Goal: Use online tool/utility: Use online tool/utility

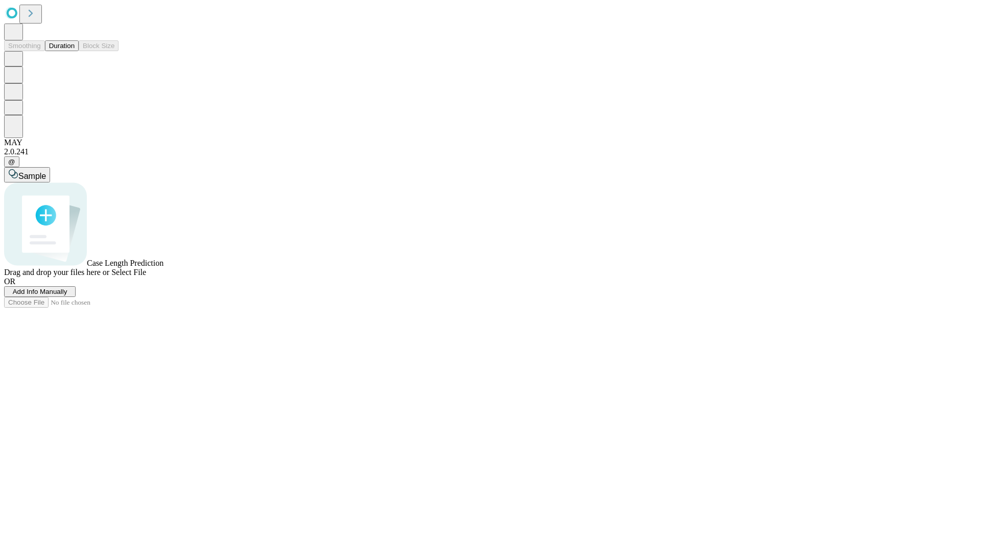
click at [75, 51] on button "Duration" at bounding box center [62, 45] width 34 height 11
click at [146, 276] on span "Select File" at bounding box center [128, 272] width 35 height 9
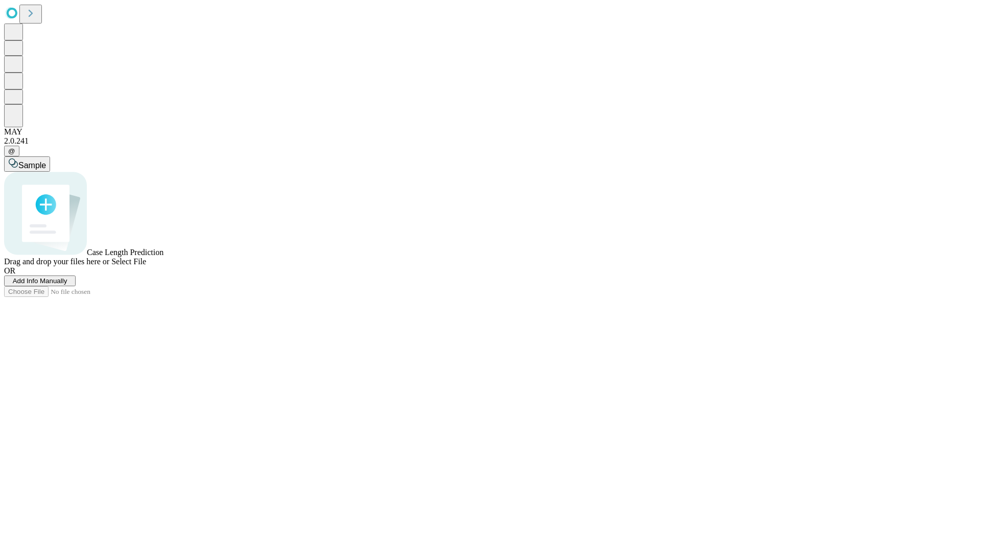
click at [146, 266] on span "Select File" at bounding box center [128, 261] width 35 height 9
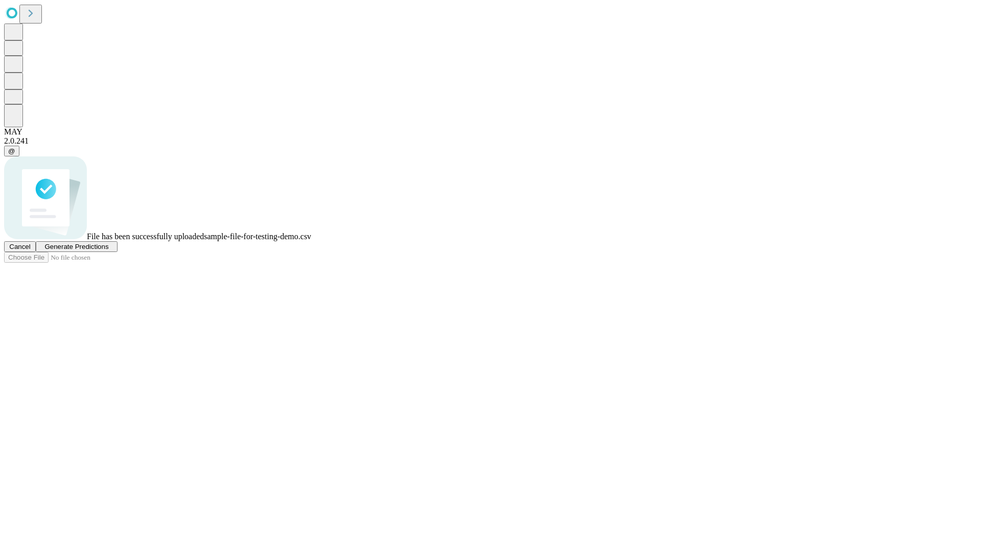
click at [108, 250] on span "Generate Predictions" at bounding box center [76, 247] width 64 height 8
